Goal: Information Seeking & Learning: Learn about a topic

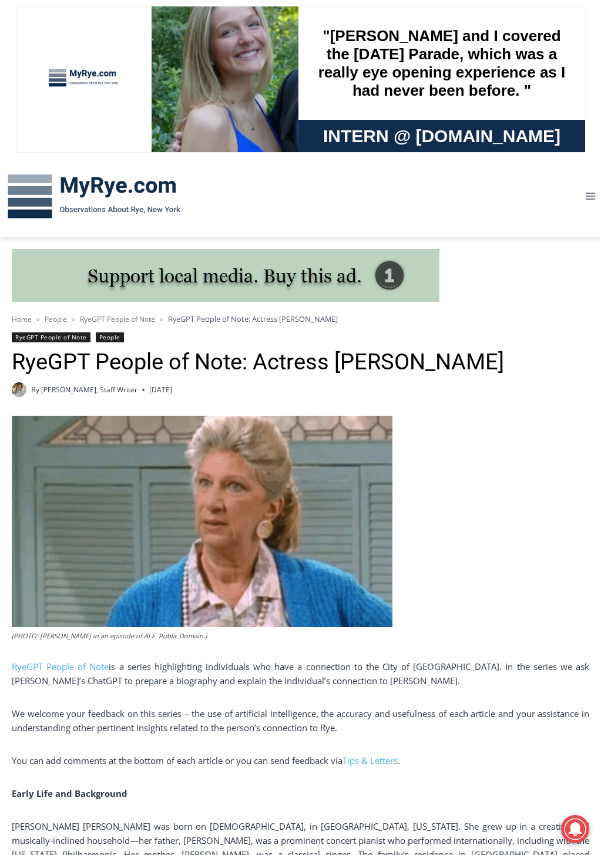
scroll to position [294, 0]
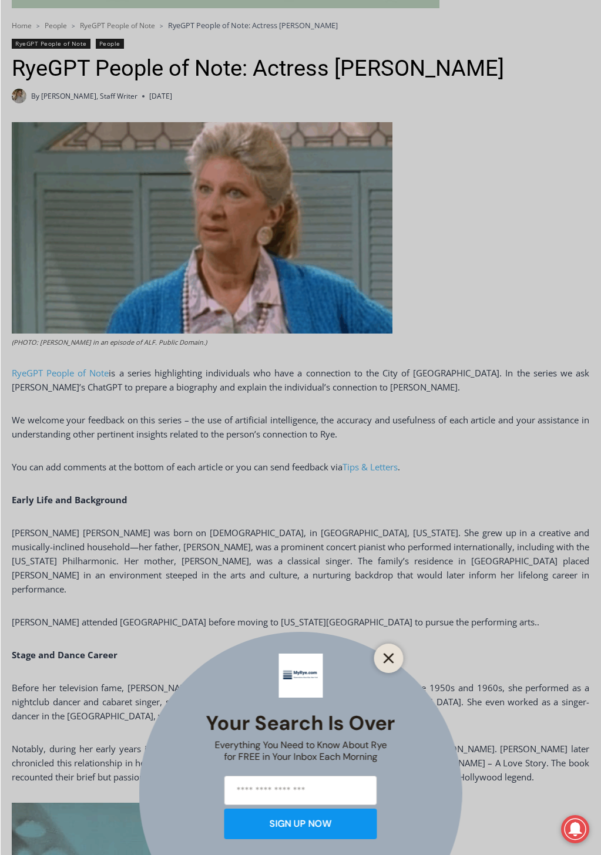
click at [394, 653] on icon "Close" at bounding box center [388, 658] width 11 height 11
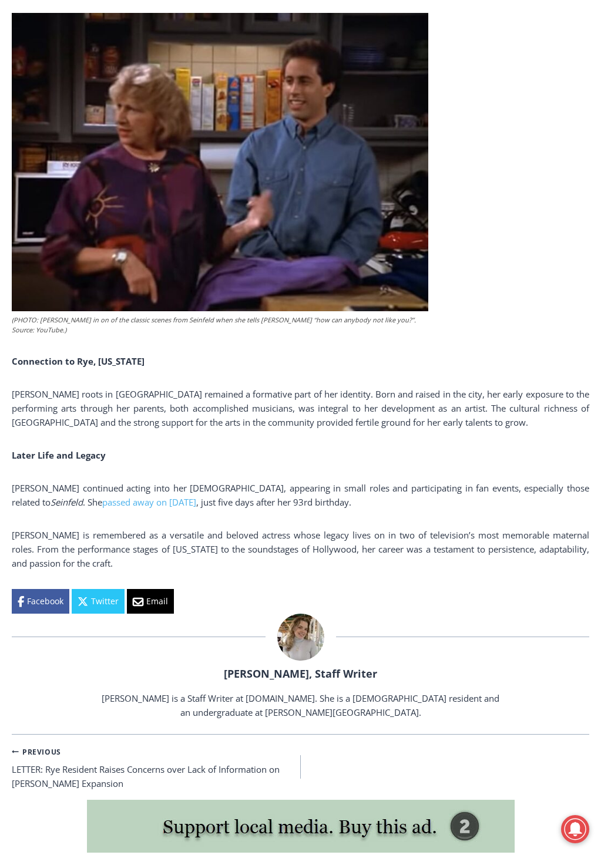
scroll to position [1702, 0]
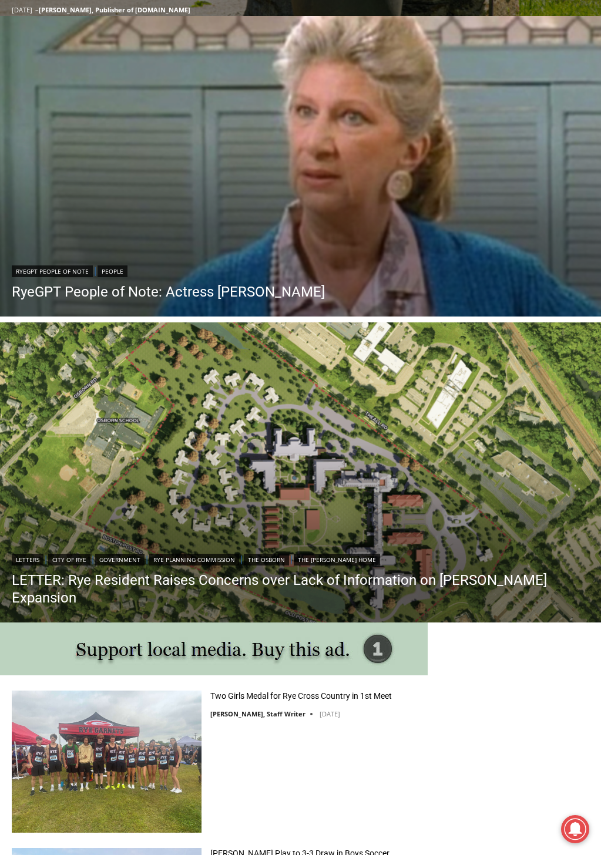
scroll to position [1174, 0]
